Goal: Find specific page/section: Find specific page/section

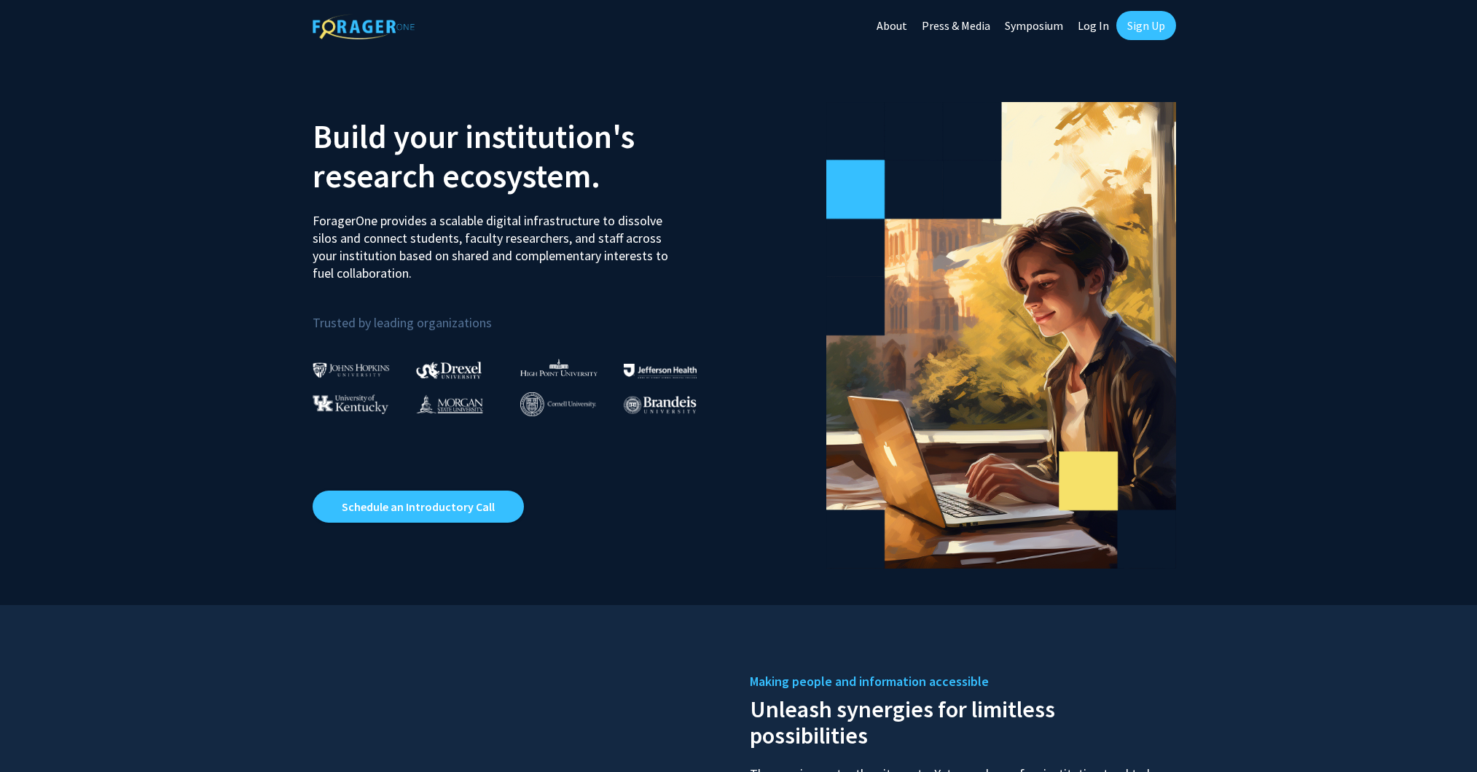
click at [1090, 31] on link "Log In" at bounding box center [1094, 25] width 46 height 51
select select
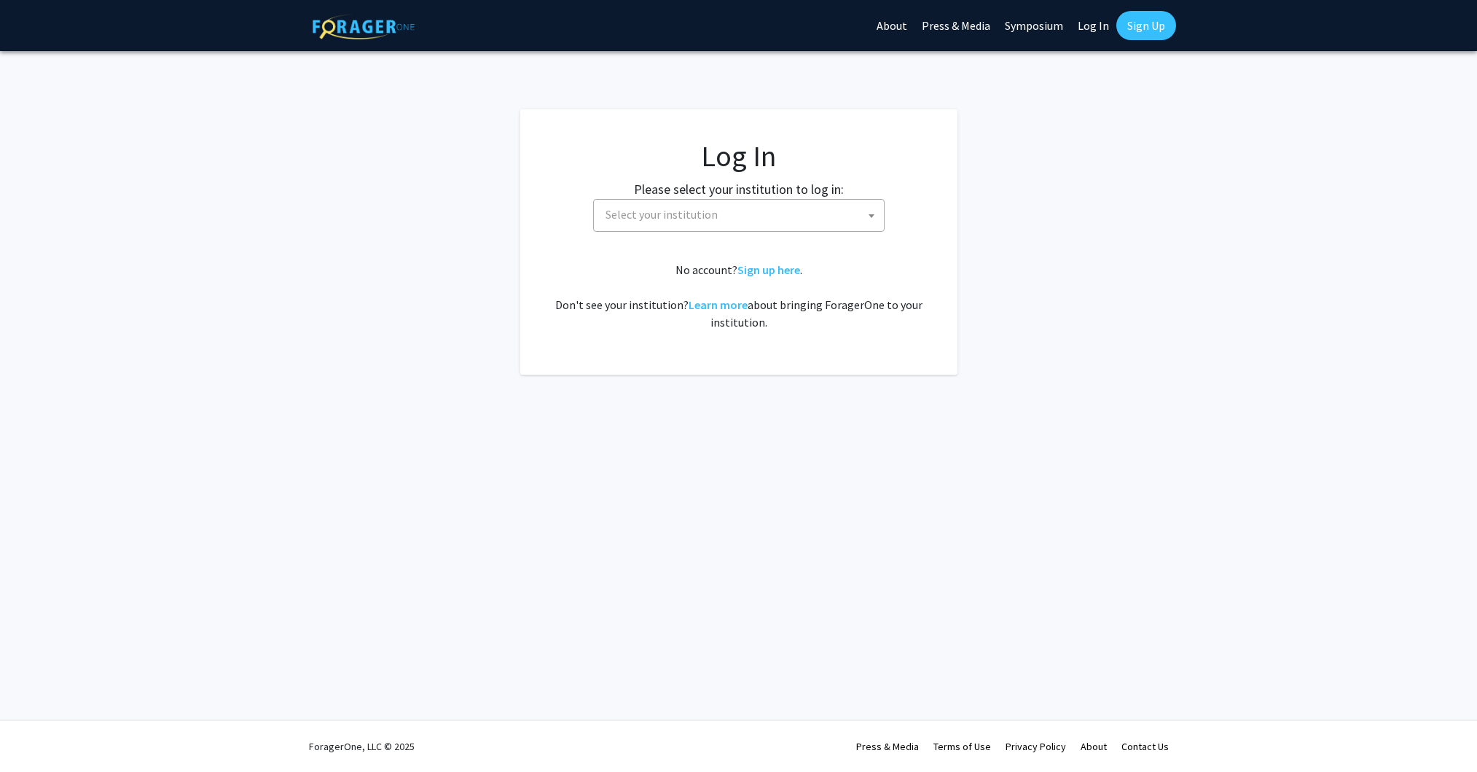
click at [727, 209] on span "Select your institution" at bounding box center [742, 215] width 284 height 30
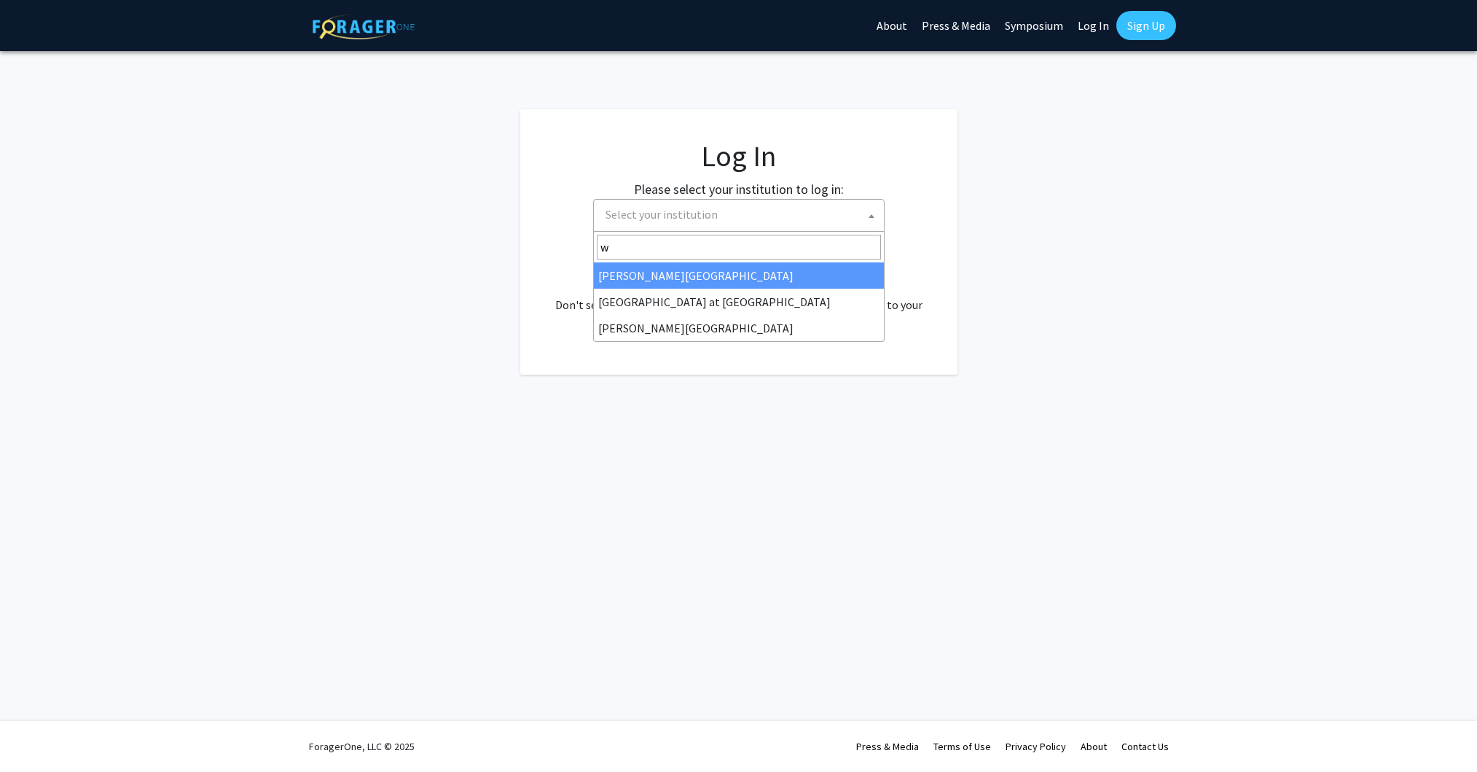
type input "wa"
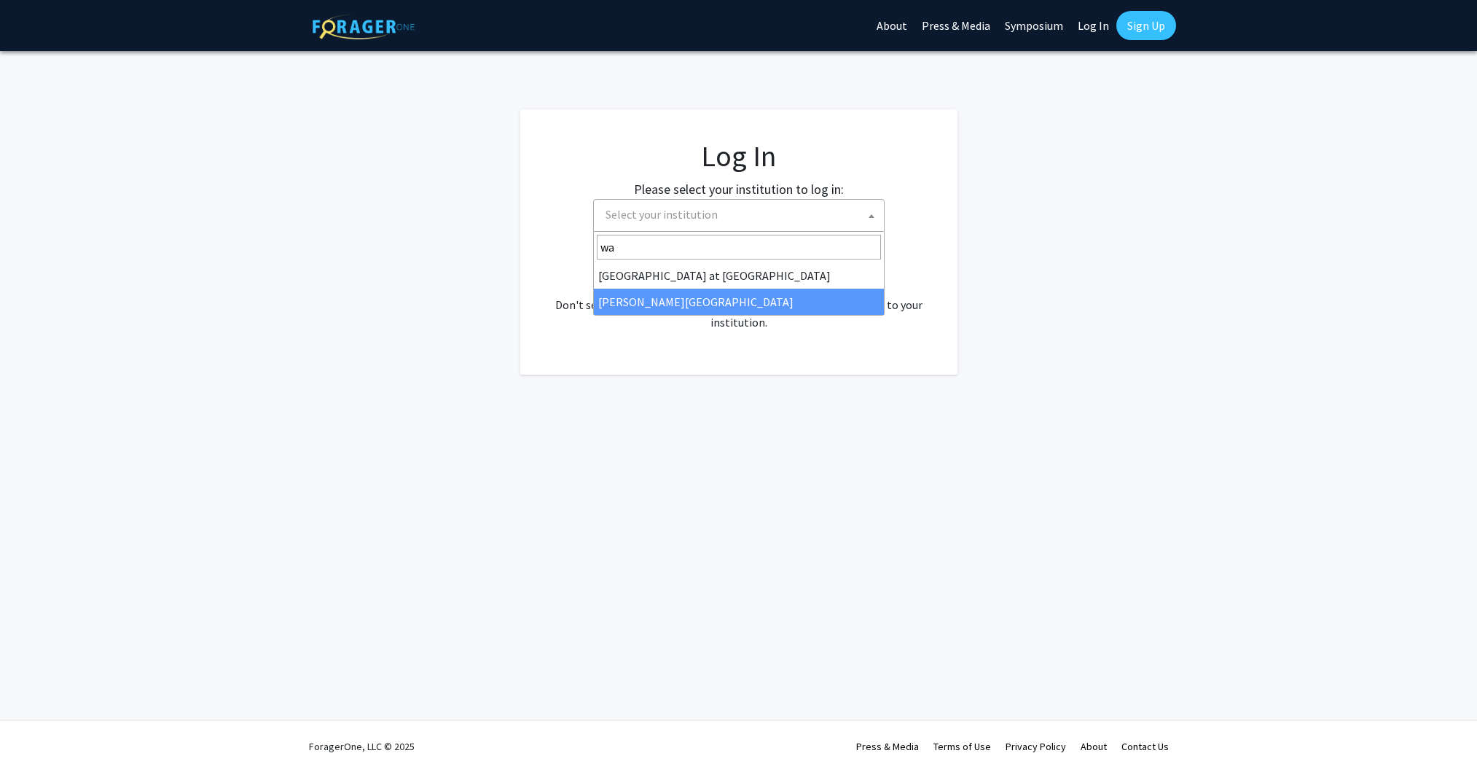
select select "21"
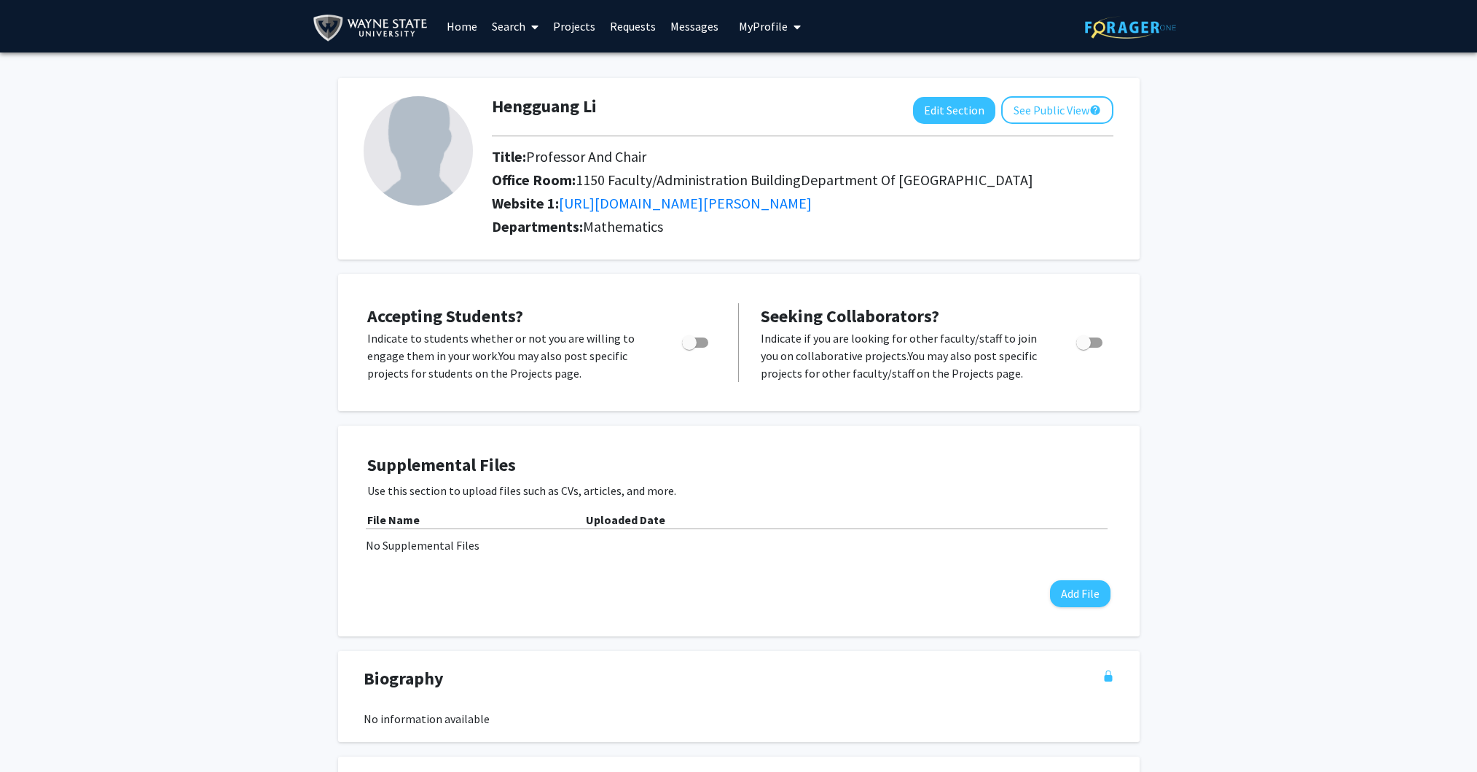
click at [464, 33] on link "Home" at bounding box center [461, 26] width 45 height 51
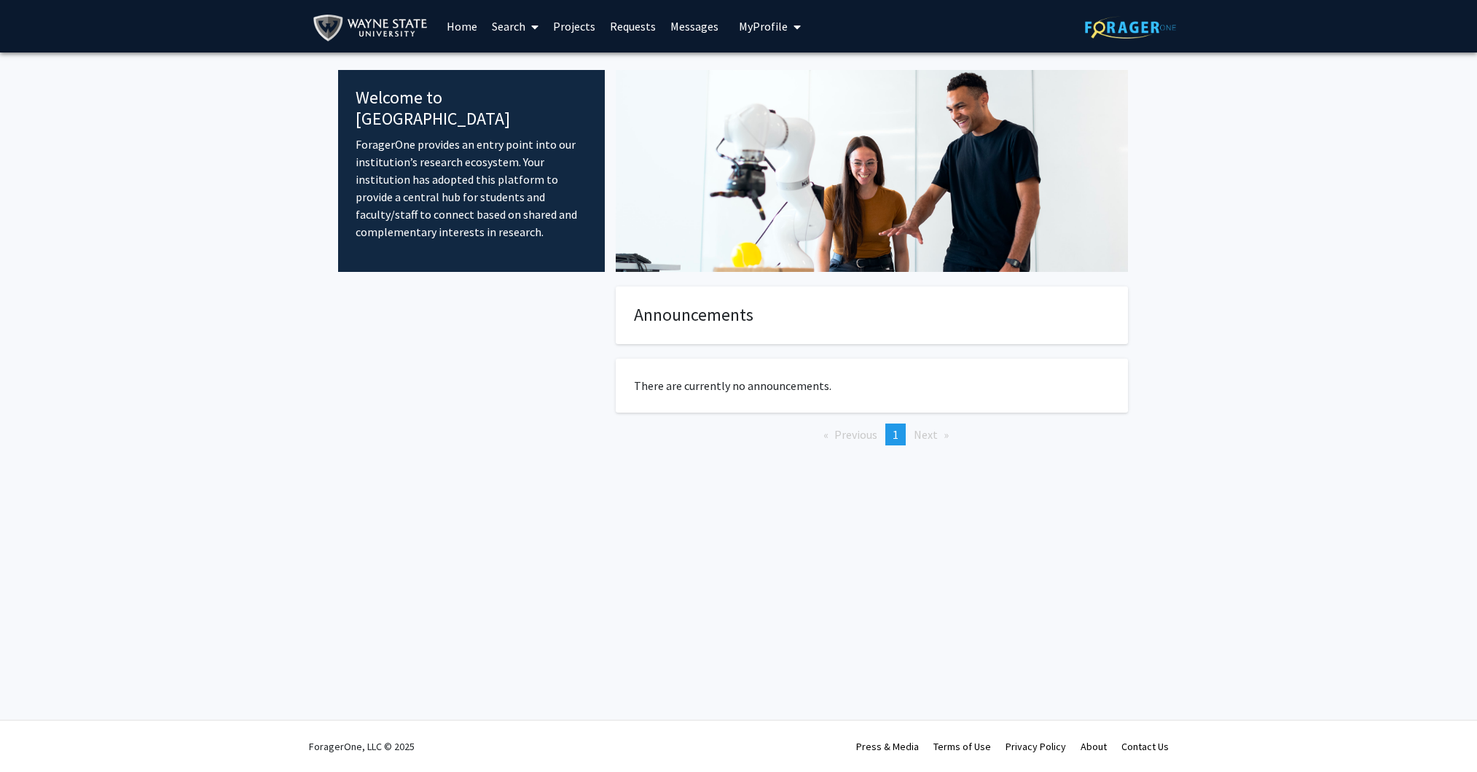
click at [513, 31] on link "Search" at bounding box center [515, 26] width 61 height 51
click at [562, 65] on span "Faculty/Staff" at bounding box center [538, 66] width 107 height 29
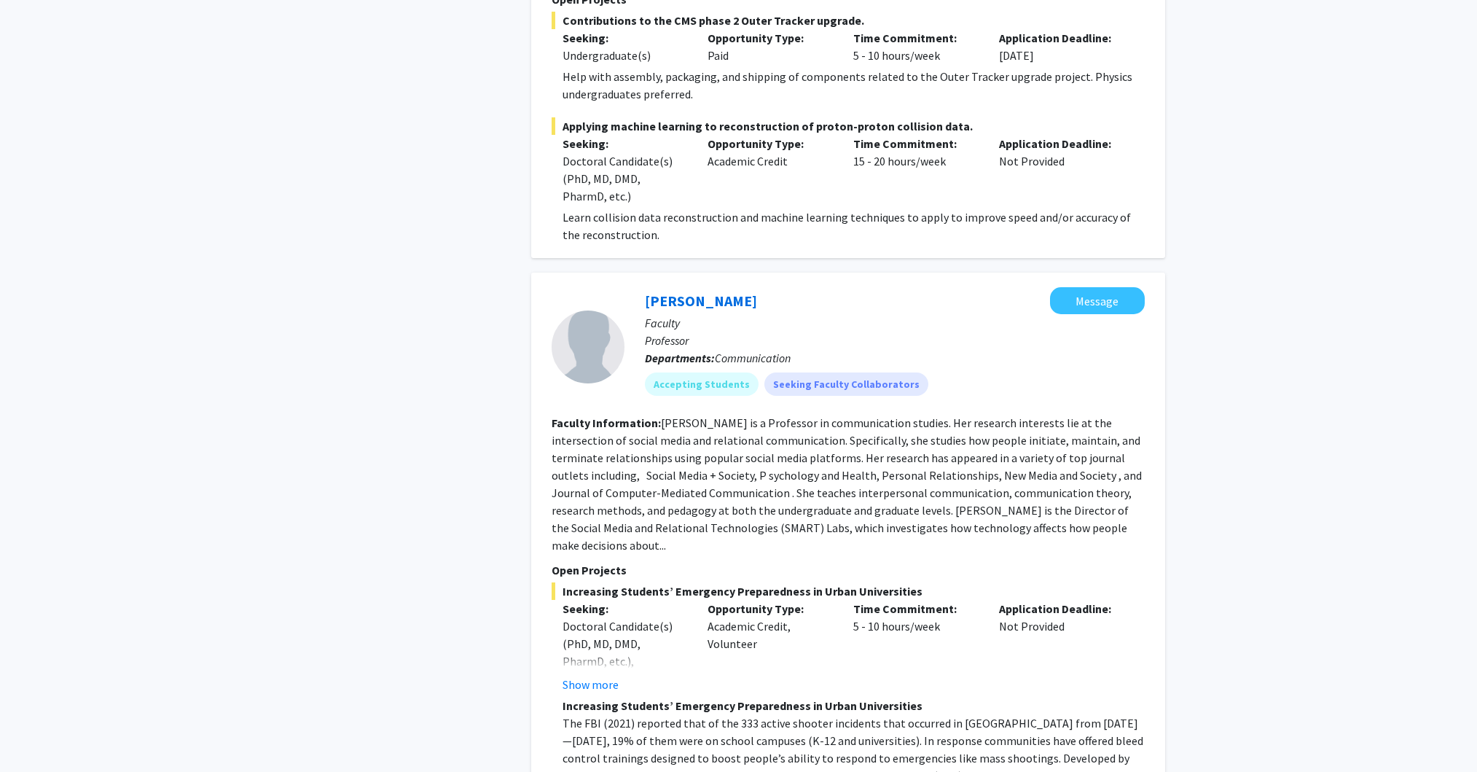
scroll to position [1705, 0]
